Goal: Find specific page/section

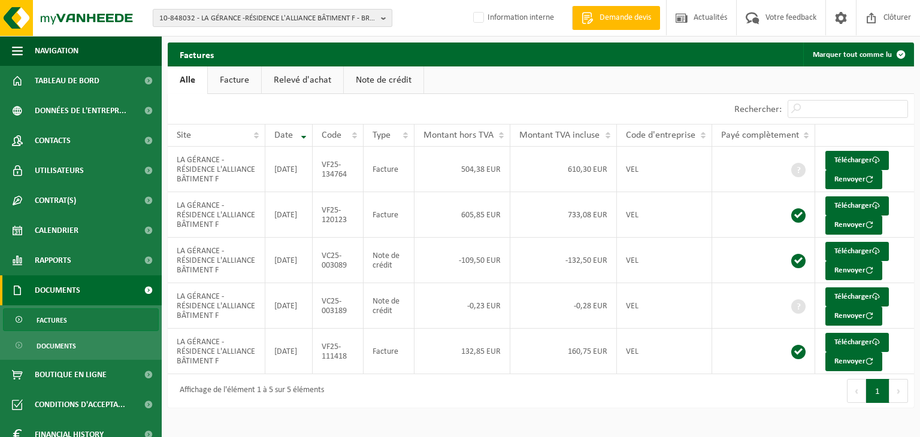
click at [199, 15] on span "10-848032 - LA GÉRANCE -RÉSIDENCE L'ALLIANCE BÂTIMENT F - BRAINE-L'ALLEUD" at bounding box center [267, 19] width 217 height 18
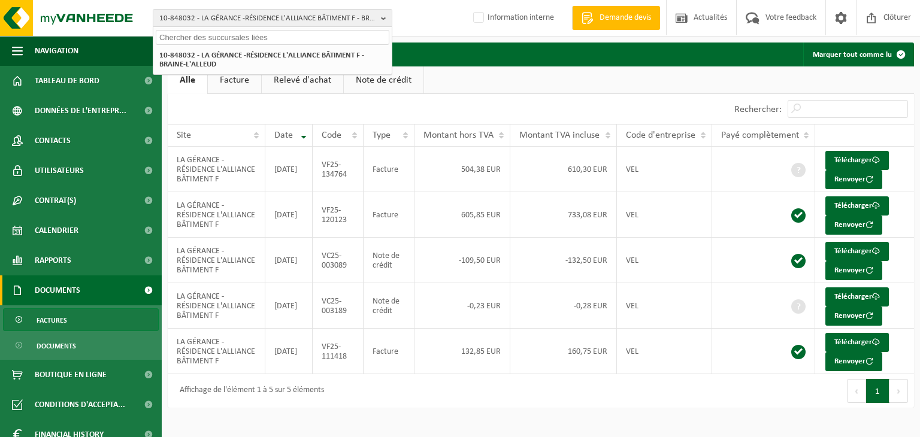
click at [181, 38] on input "text" at bounding box center [273, 37] width 234 height 15
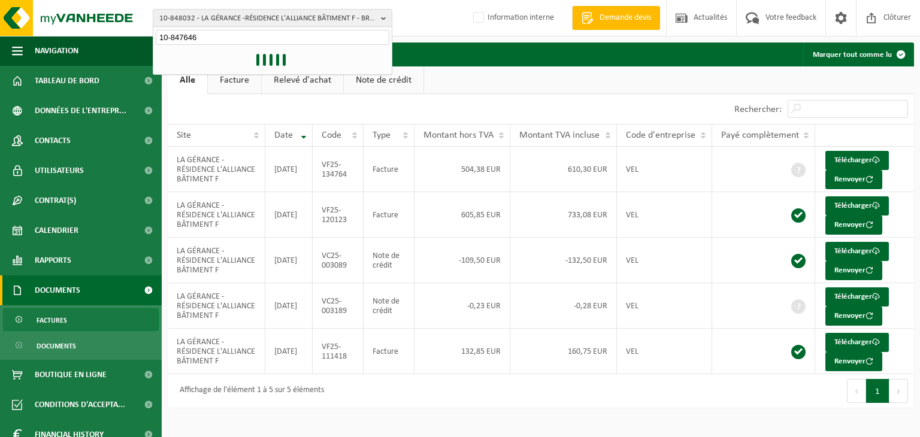
type input "10-847646"
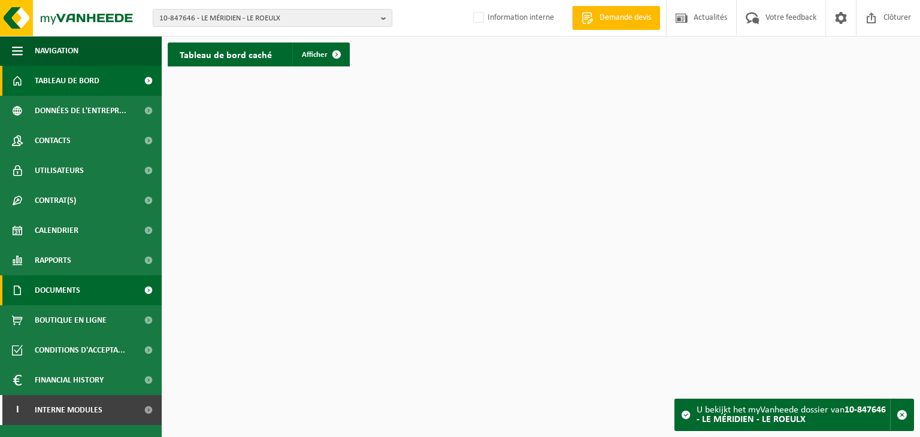
click at [77, 295] on span "Documents" at bounding box center [58, 290] width 46 height 30
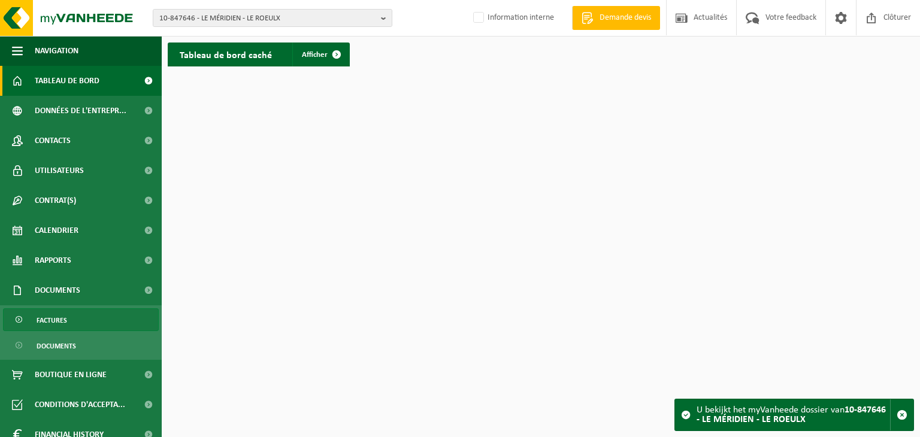
click at [70, 322] on link "Factures" at bounding box center [81, 319] width 156 height 23
